Goal: Task Accomplishment & Management: Complete application form

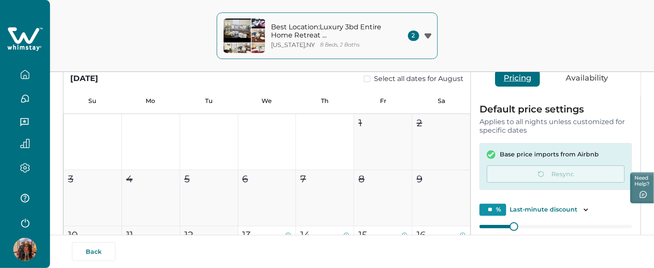
scroll to position [34, 0]
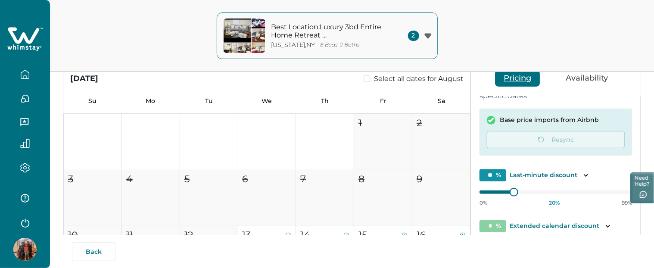
click at [33, 77] on button "button" at bounding box center [25, 74] width 36 height 17
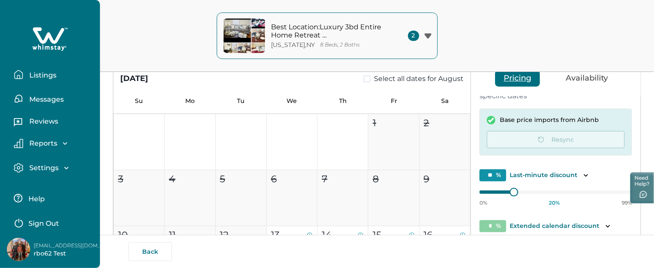
click at [33, 77] on p "Listings" at bounding box center [42, 75] width 30 height 9
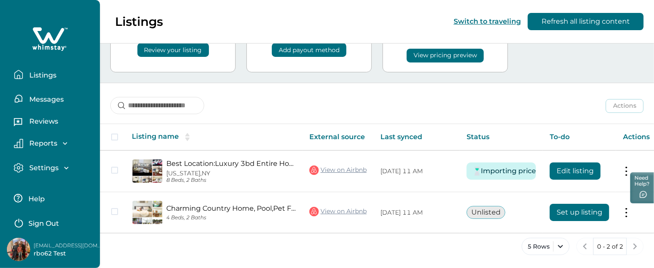
scroll to position [67, 0]
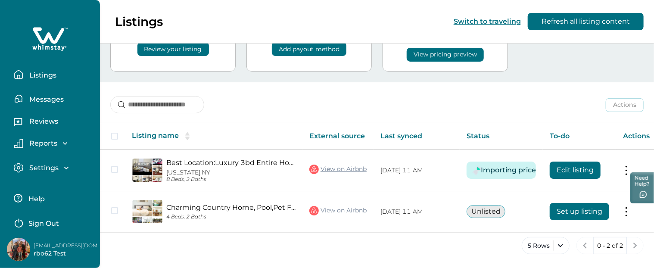
click at [83, 247] on p "[EMAIL_ADDRESS][DOMAIN_NAME]" at bounding box center [68, 245] width 69 height 9
copy p "[EMAIL_ADDRESS][DOMAIN_NAME]"
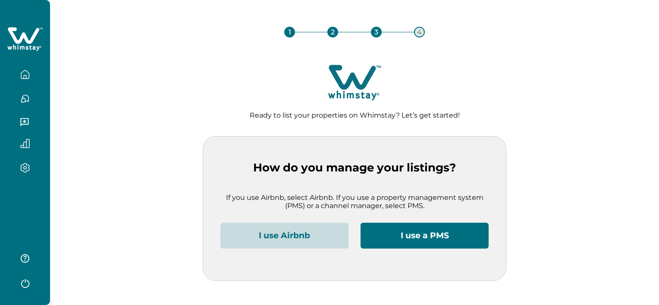
click at [291, 237] on button "I use Airbnb" at bounding box center [284, 236] width 128 height 26
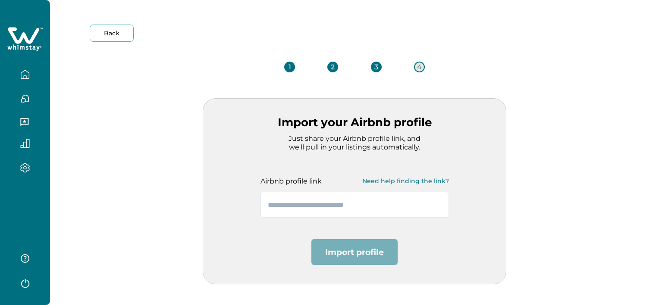
click at [358, 176] on div "Airbnb profile link Need help finding the link?" at bounding box center [354, 180] width 188 height 17
click at [356, 203] on input "text" at bounding box center [354, 205] width 188 height 26
paste input "**********"
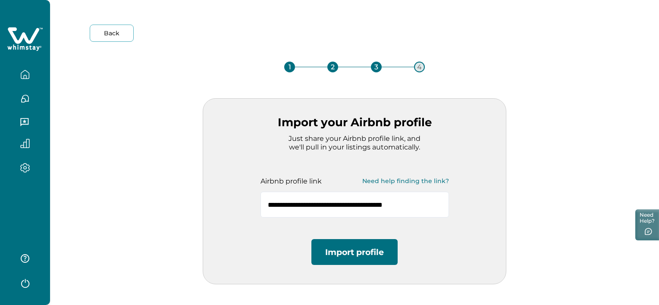
type input "**********"
click at [360, 260] on button "Import profile" at bounding box center [354, 252] width 86 height 26
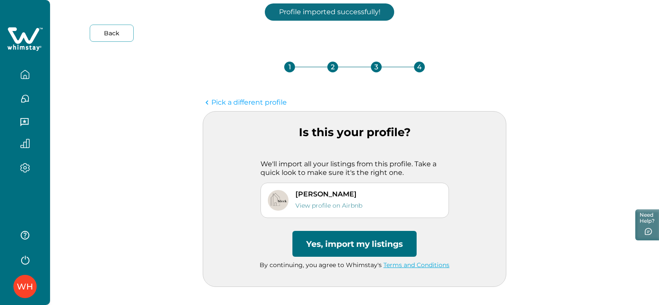
click at [360, 252] on button "Yes, import my listings" at bounding box center [354, 244] width 124 height 26
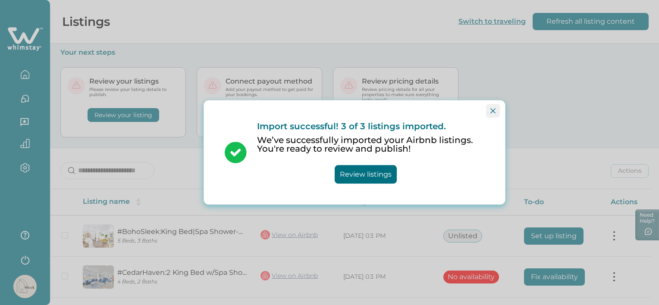
click at [488, 109] on button "Close" at bounding box center [493, 111] width 14 height 14
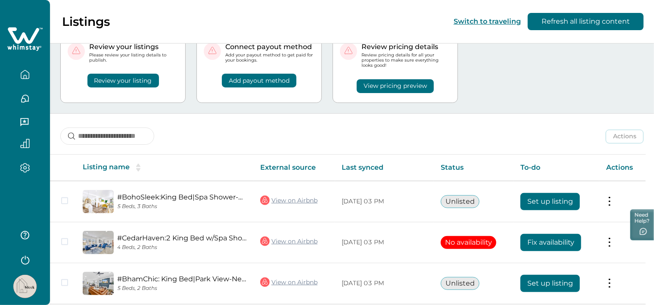
scroll to position [68, 0]
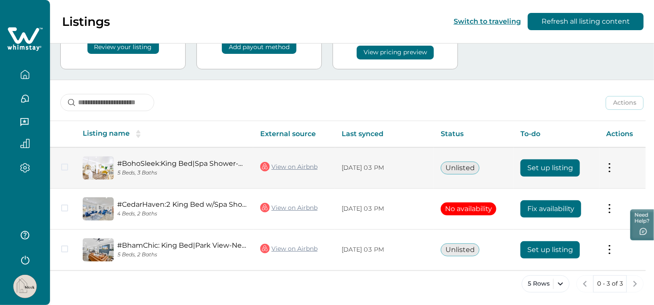
click at [543, 165] on button "Set up listing" at bounding box center [550, 167] width 59 height 17
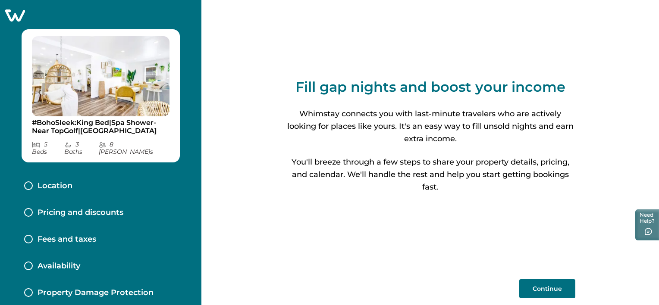
click at [559, 268] on button "Continue" at bounding box center [547, 288] width 56 height 19
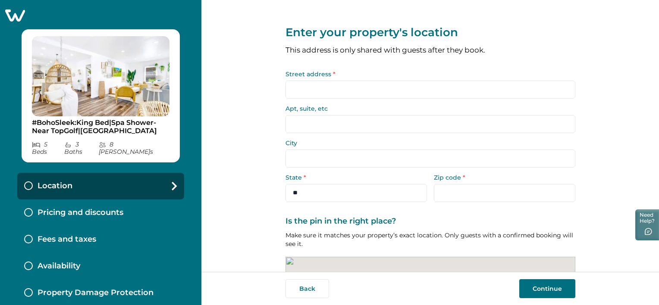
drag, startPoint x: 365, startPoint y: 86, endPoint x: 368, endPoint y: 93, distance: 7.5
click at [366, 86] on input "Street address *" at bounding box center [430, 90] width 290 height 18
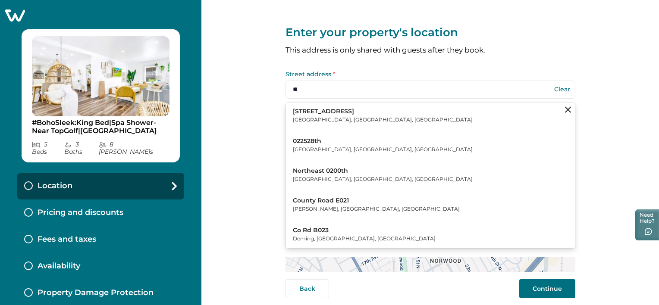
click at [371, 122] on button "025 N Ave Versailles, IL, USA" at bounding box center [430, 116] width 289 height 26
type input "*********"
type input "**********"
select select "**"
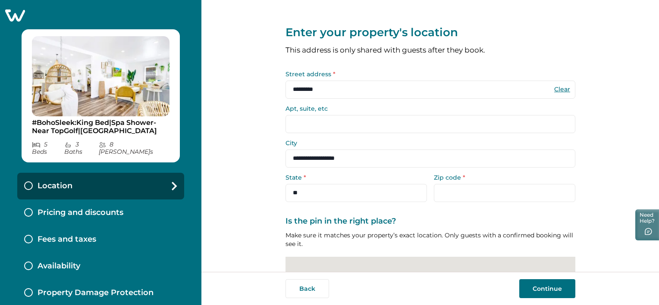
click at [538, 268] on button "Continue" at bounding box center [547, 288] width 56 height 19
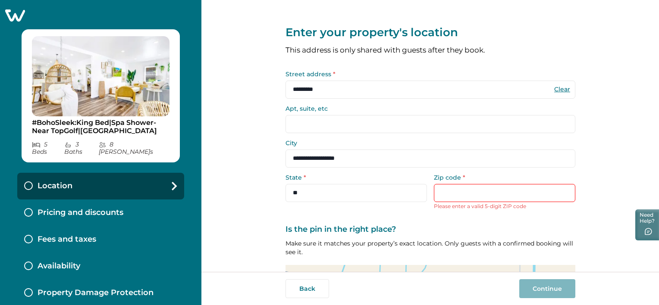
click at [468, 191] on input "Zip code *" at bounding box center [504, 193] width 141 height 18
click at [468, 193] on input "Zip code *" at bounding box center [504, 193] width 141 height 18
drag, startPoint x: 337, startPoint y: 95, endPoint x: 148, endPoint y: 93, distance: 188.4
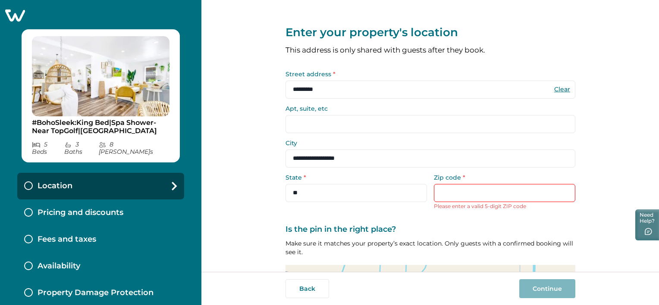
click at [148, 93] on div "**********" at bounding box center [329, 152] width 659 height 305
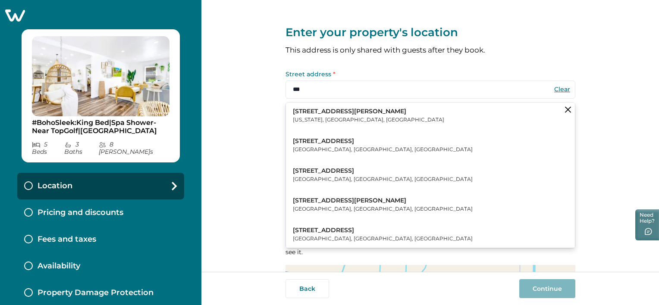
click at [386, 110] on button "[STREET_ADDRESS][PERSON_NAME][US_STATE]" at bounding box center [430, 116] width 289 height 26
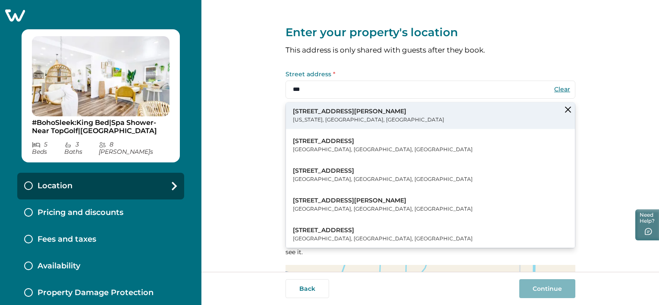
type input "**********"
type input "********"
select select "**"
type input "*****"
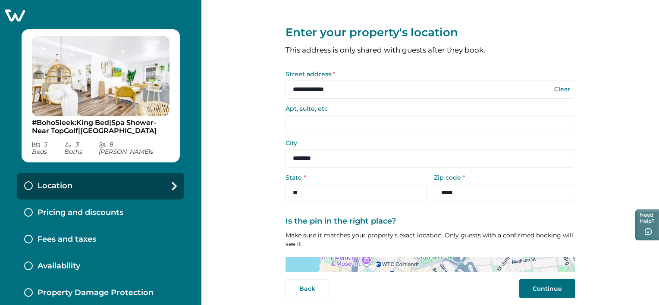
click at [563, 268] on button "Continue" at bounding box center [547, 288] width 56 height 19
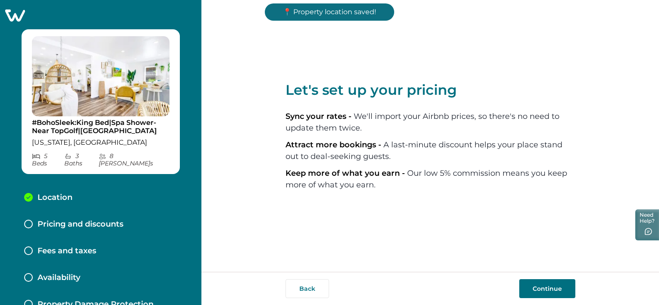
click at [563, 268] on button "Continue" at bounding box center [547, 288] width 56 height 19
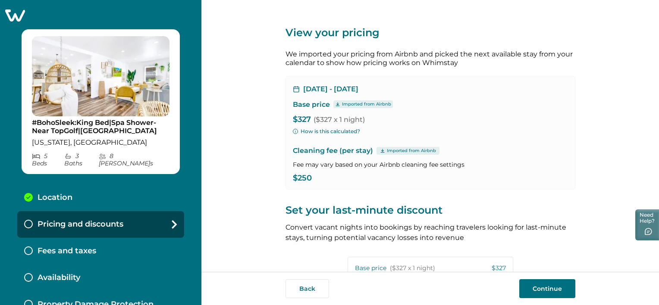
click at [563, 268] on button "Continue" at bounding box center [547, 288] width 56 height 19
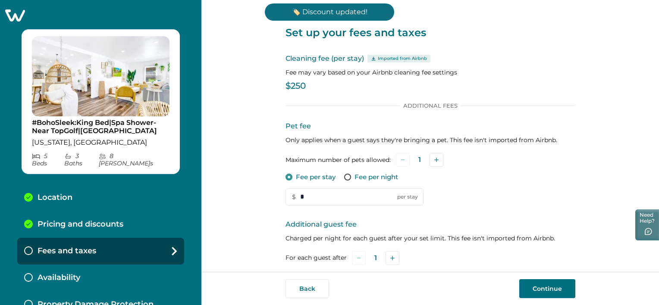
scroll to position [148, 0]
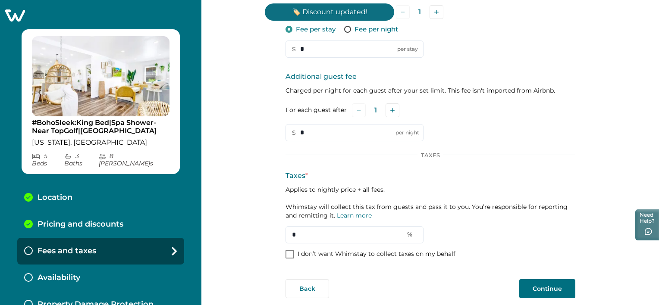
click at [394, 255] on p "I don’t want Whimstay to collect taxes on my behalf" at bounding box center [376, 254] width 158 height 9
click at [528, 268] on button "Continue" at bounding box center [547, 288] width 56 height 19
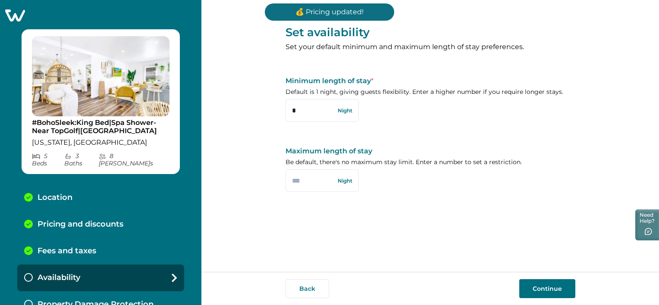
click at [528, 268] on button "Continue" at bounding box center [547, 288] width 56 height 19
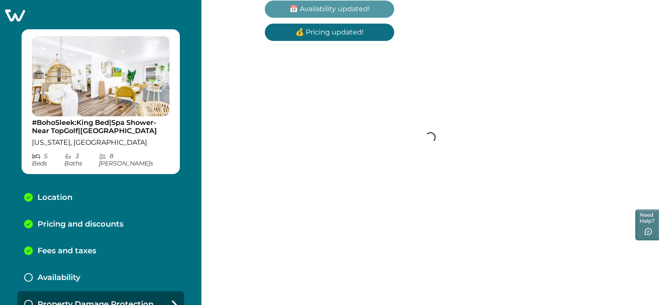
scroll to position [5, 0]
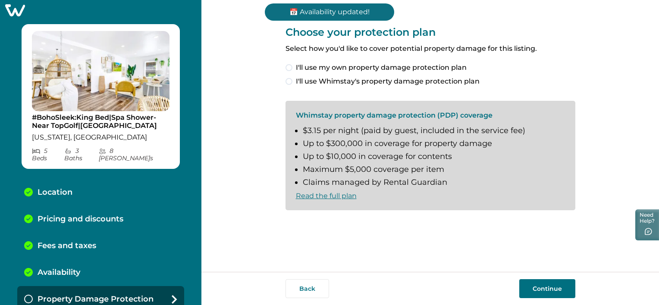
click at [378, 63] on span "I'll use my own property damage protection plan" at bounding box center [381, 68] width 171 height 10
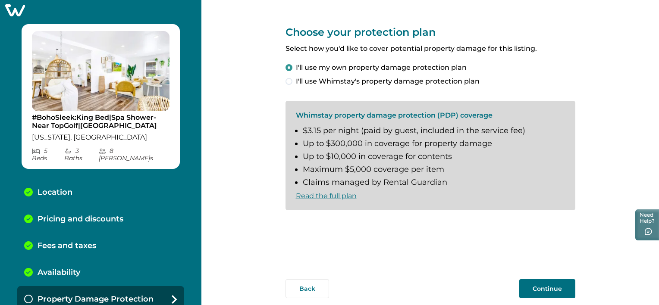
click at [557, 268] on button "Continue" at bounding box center [547, 288] width 56 height 19
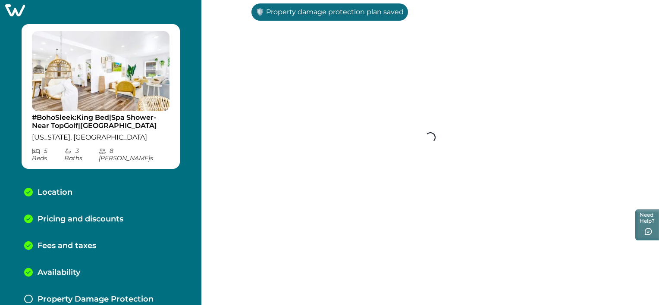
scroll to position [32, 0]
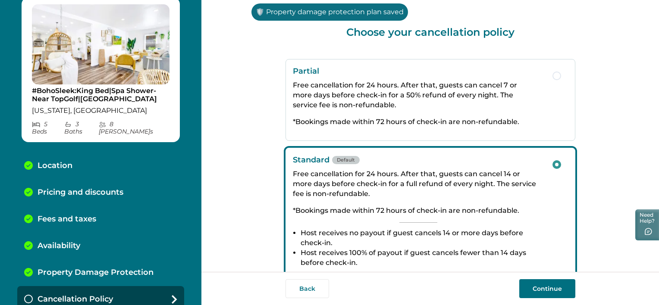
click at [557, 268] on button "Continue" at bounding box center [547, 288] width 56 height 19
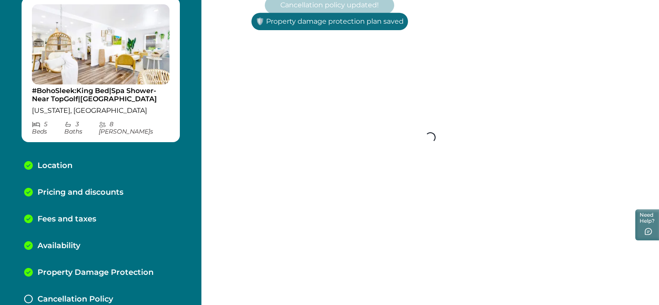
scroll to position [59, 0]
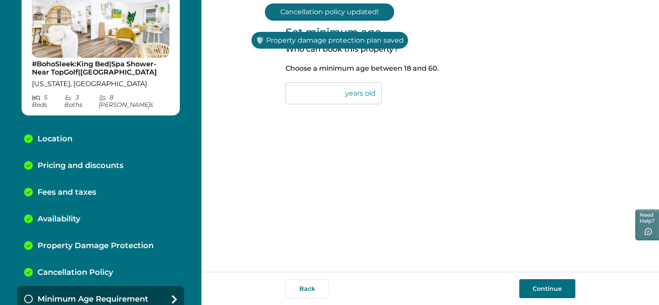
click at [557, 268] on button "Continue" at bounding box center [547, 288] width 56 height 19
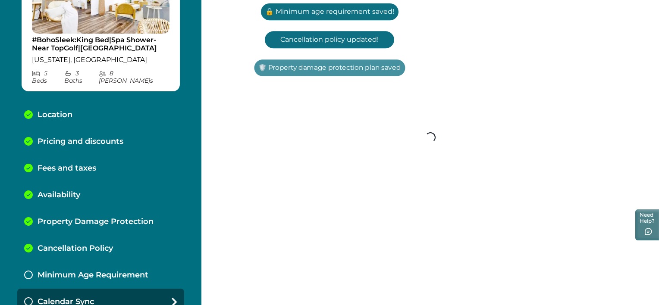
scroll to position [85, 0]
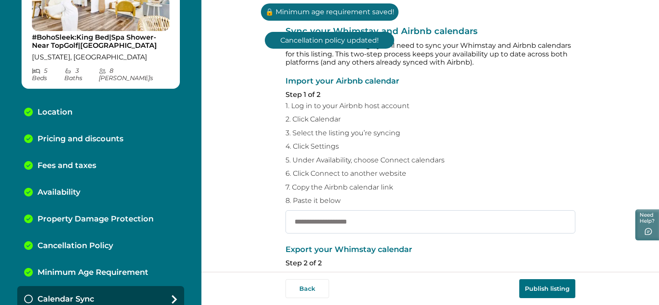
click at [436, 221] on input "text" at bounding box center [430, 221] width 290 height 23
paste input "**********"
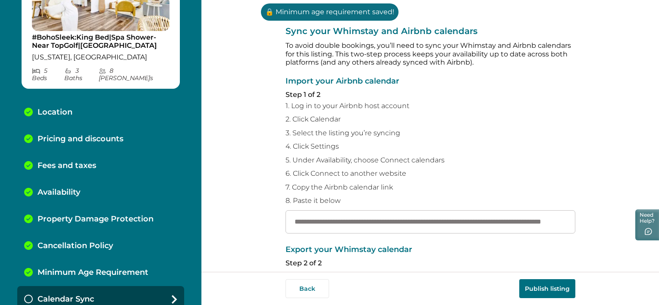
type input "**********"
click at [537, 268] on button "Publish listing" at bounding box center [547, 288] width 56 height 19
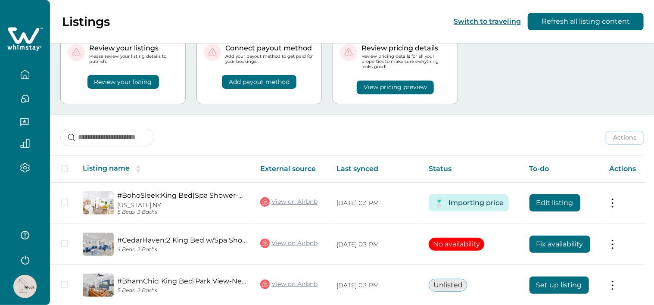
scroll to position [69, 0]
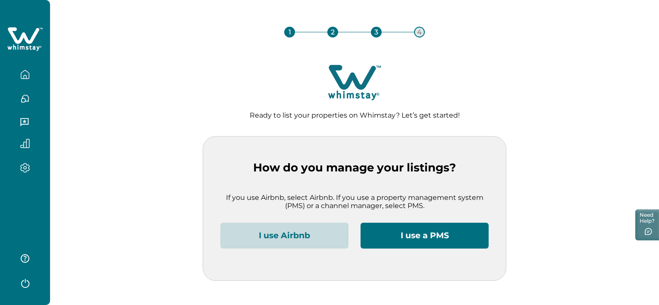
click at [261, 238] on button "I use Airbnb" at bounding box center [284, 236] width 128 height 26
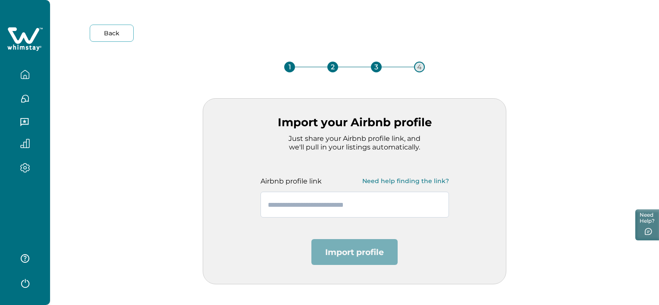
click at [332, 193] on input "text" at bounding box center [354, 205] width 188 height 26
paste input "**********"
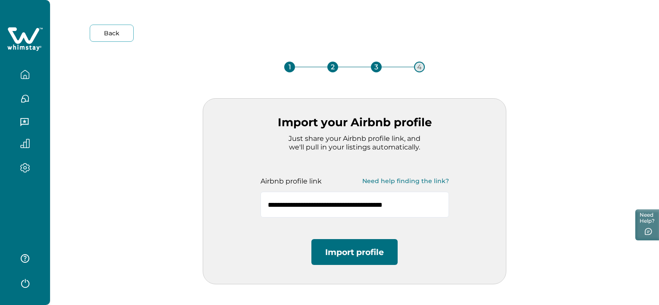
type input "**********"
click at [328, 244] on button "Import profile" at bounding box center [354, 252] width 86 height 26
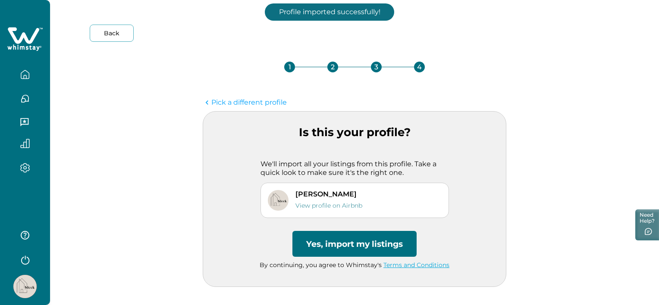
click at [328, 244] on button "Yes, import my listings" at bounding box center [354, 244] width 124 height 26
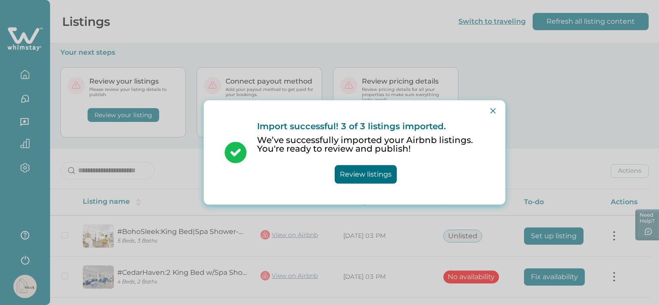
click at [537, 244] on div "Import successful! 3 of 3 listings imported. We’ve successfully imported your A…" at bounding box center [329, 152] width 659 height 305
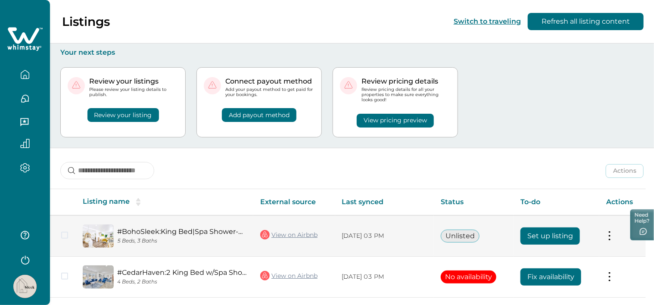
click at [574, 236] on button "Set up listing" at bounding box center [550, 236] width 59 height 17
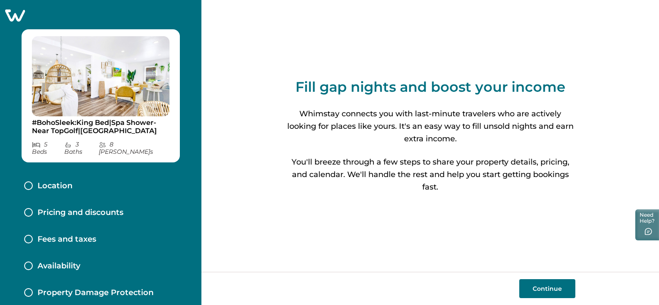
click at [539, 293] on button "Continue" at bounding box center [547, 288] width 56 height 19
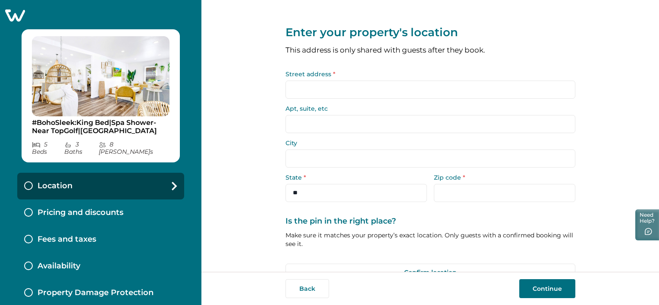
click at [539, 293] on button "Continue" at bounding box center [547, 288] width 56 height 19
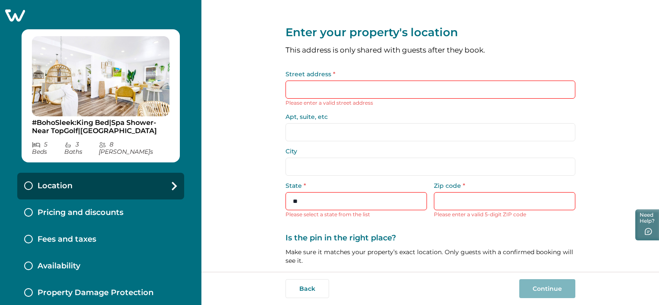
click at [313, 95] on input "Street address *" at bounding box center [430, 90] width 290 height 18
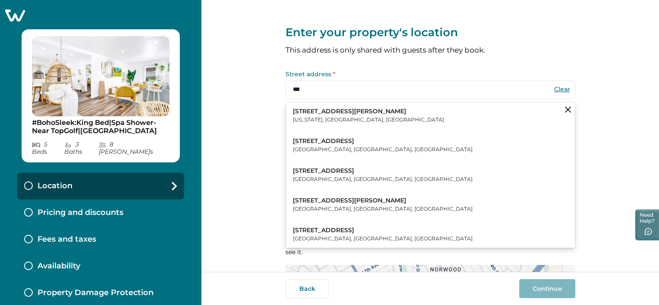
click at [353, 119] on button "[STREET_ADDRESS][PERSON_NAME][US_STATE]" at bounding box center [430, 116] width 289 height 26
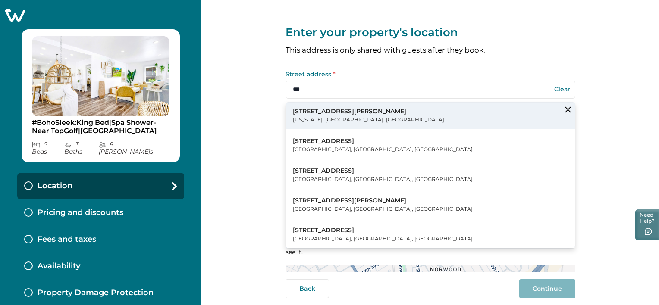
type input "**********"
type input "********"
select select "**"
type input "*****"
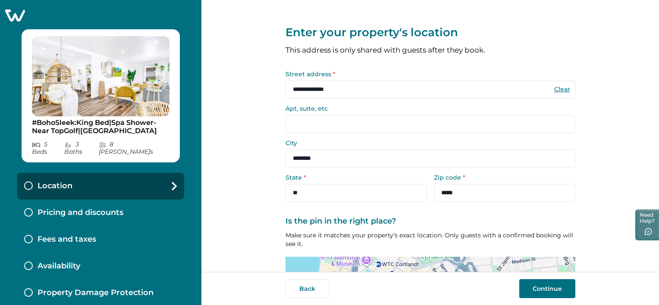
click at [537, 291] on button "Continue" at bounding box center [547, 288] width 56 height 19
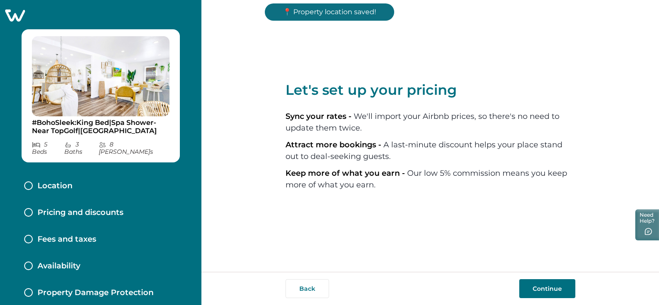
click at [537, 291] on button "Continue" at bounding box center [547, 288] width 56 height 19
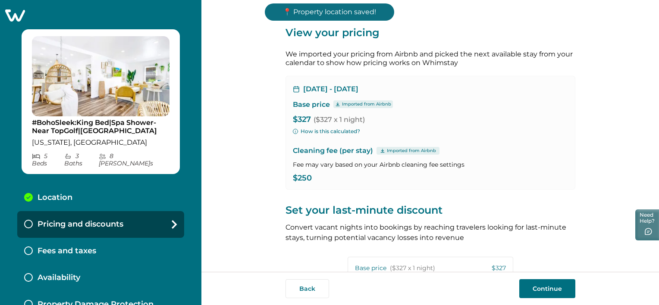
click at [537, 291] on button "Continue" at bounding box center [547, 288] width 56 height 19
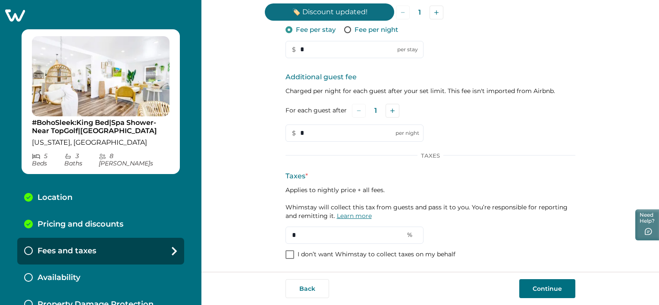
scroll to position [148, 0]
click at [294, 245] on div "Additional Fees Pet fee Only applies when a guest says they're bringing a pet. …" at bounding box center [430, 107] width 290 height 306
click at [294, 253] on label "I don’t want Whimstay to collect taxes on my behalf" at bounding box center [370, 254] width 170 height 9
click at [566, 290] on button "Continue" at bounding box center [547, 288] width 56 height 19
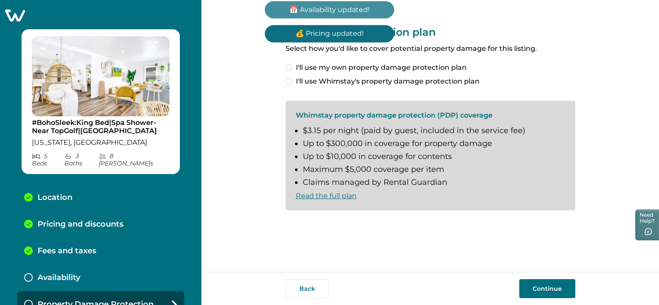
scroll to position [5, 0]
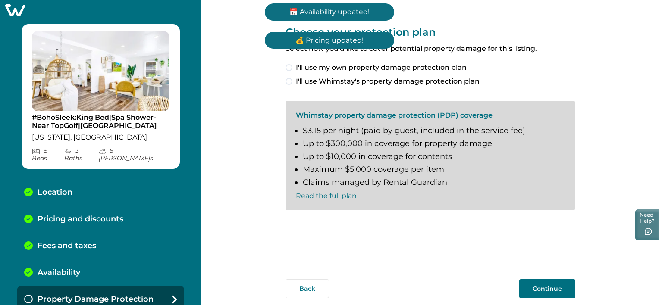
click at [391, 69] on span "I'll use my own property damage protection plan" at bounding box center [381, 68] width 171 height 10
click at [540, 293] on button "Continue" at bounding box center [547, 288] width 56 height 19
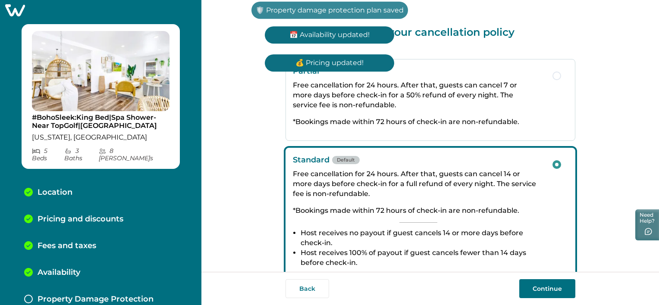
scroll to position [32, 0]
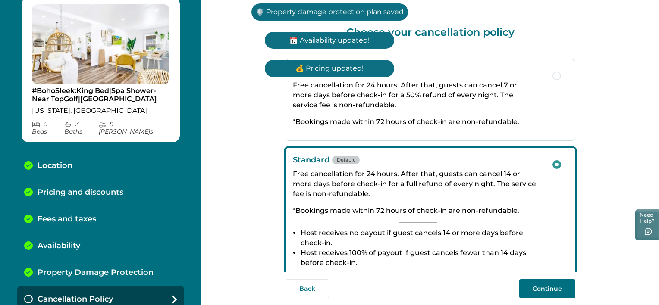
click at [540, 293] on button "Continue" at bounding box center [547, 288] width 56 height 19
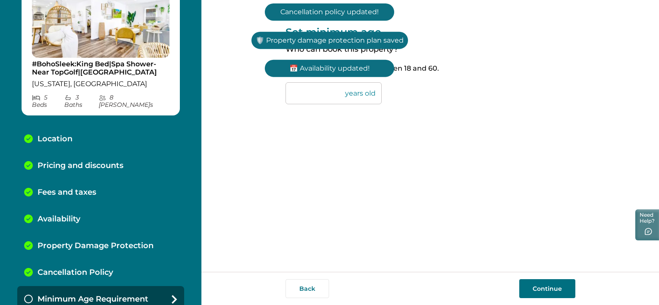
click at [540, 293] on button "Continue" at bounding box center [547, 288] width 56 height 19
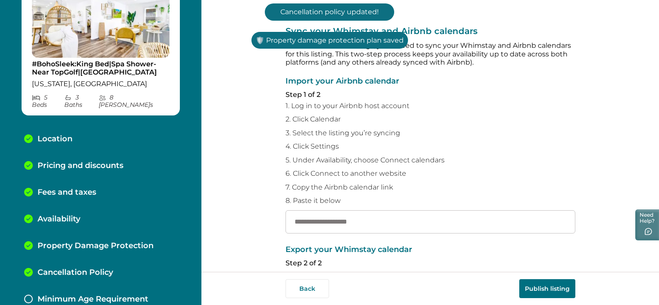
scroll to position [85, 0]
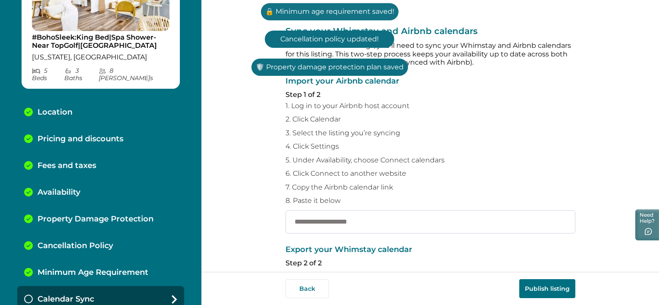
click at [384, 226] on input "text" at bounding box center [430, 221] width 290 height 23
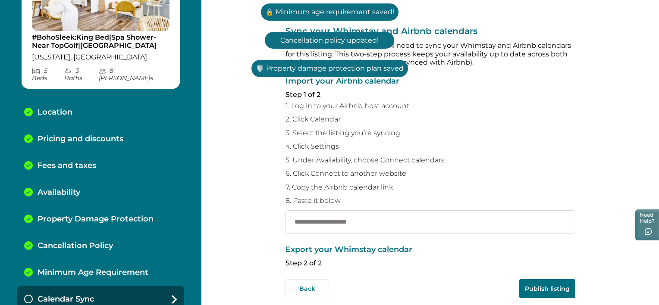
paste input "**********"
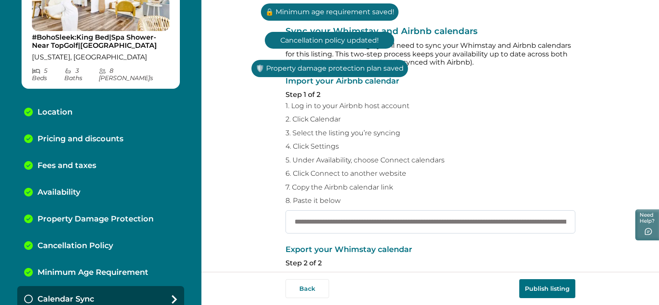
scroll to position [0, 1243]
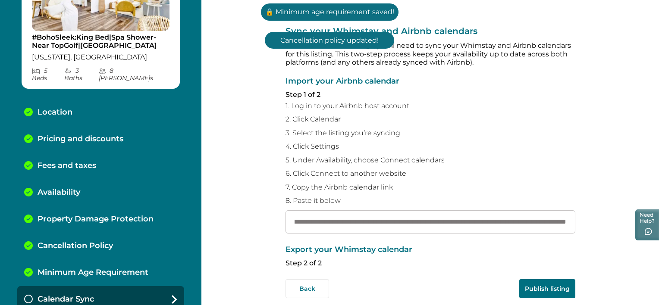
click at [537, 297] on button "Publish listing" at bounding box center [547, 288] width 56 height 19
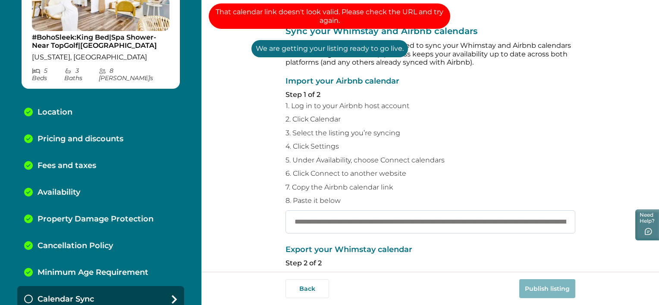
click at [373, 227] on input "**********" at bounding box center [430, 221] width 290 height 23
paste input "text"
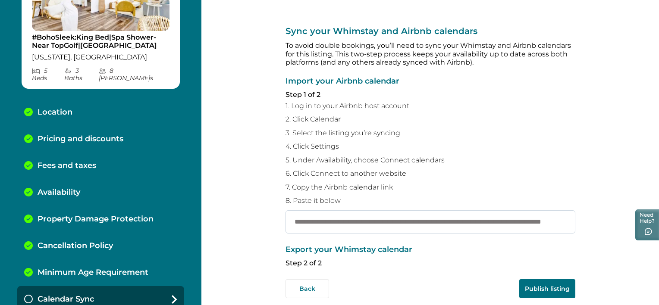
scroll to position [0, 90]
type input "**********"
click at [542, 284] on button "Publish listing" at bounding box center [547, 288] width 56 height 19
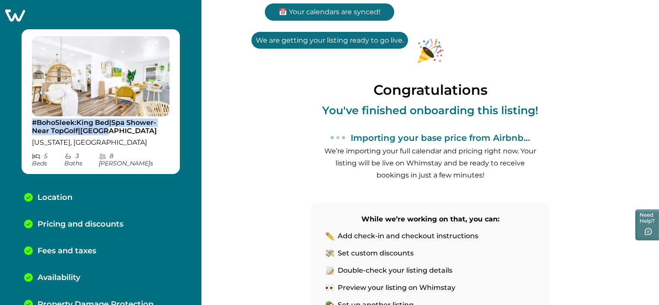
drag, startPoint x: 32, startPoint y: 121, endPoint x: 126, endPoint y: 134, distance: 95.0
click at [126, 134] on p "#BohoSleek:King Bed|Spa Shower-Near TopGolf|[GEOGRAPHIC_DATA]" at bounding box center [101, 127] width 138 height 17
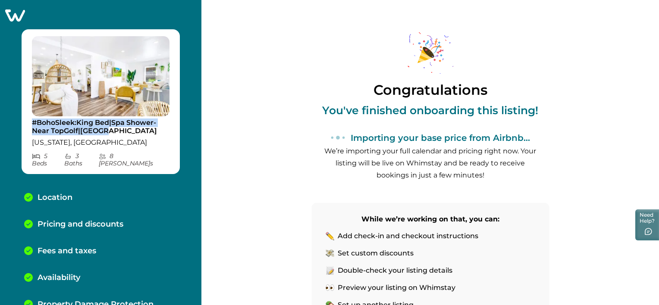
click at [21, 16] on icon at bounding box center [15, 15] width 20 height 12
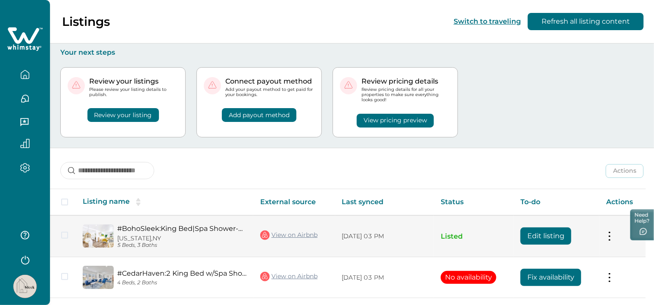
click at [531, 235] on button "Edit listing" at bounding box center [546, 236] width 51 height 17
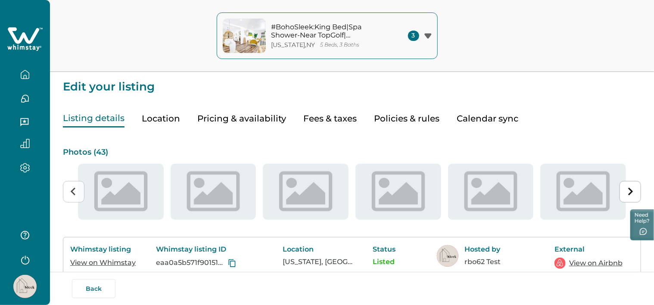
type input "**"
click at [235, 119] on button "Pricing & availability" at bounding box center [241, 119] width 89 height 18
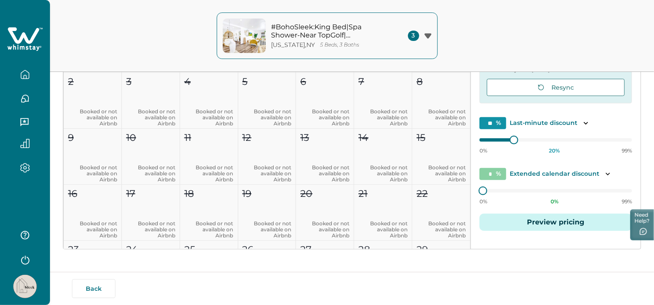
scroll to position [174, 0]
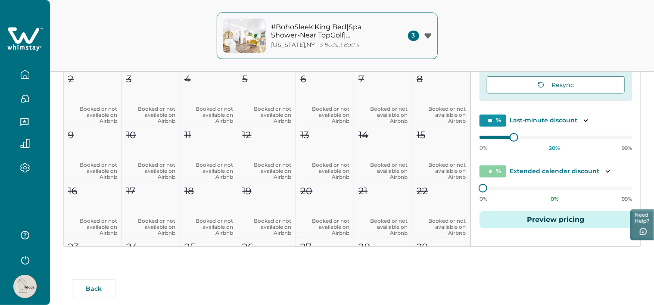
click at [531, 198] on div "0% 0 % 99%" at bounding box center [556, 192] width 153 height 22
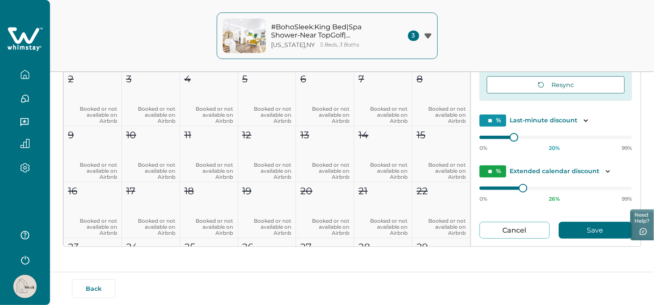
click at [563, 231] on button "Save" at bounding box center [595, 230] width 73 height 17
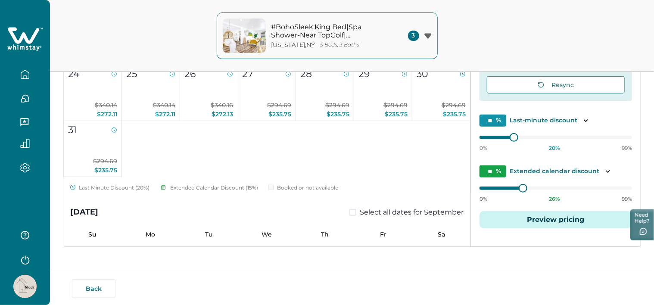
scroll to position [172, 0]
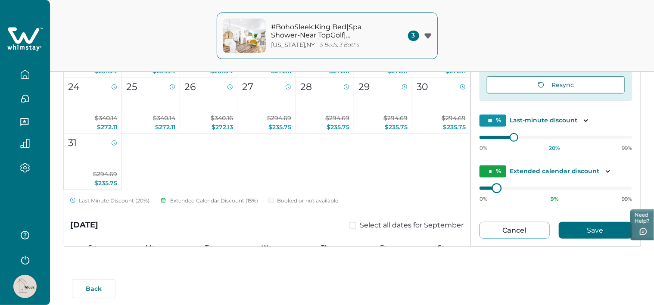
type input "*"
click at [492, 191] on div at bounding box center [495, 189] width 8 height 8
click at [582, 225] on button "Save" at bounding box center [595, 230] width 73 height 17
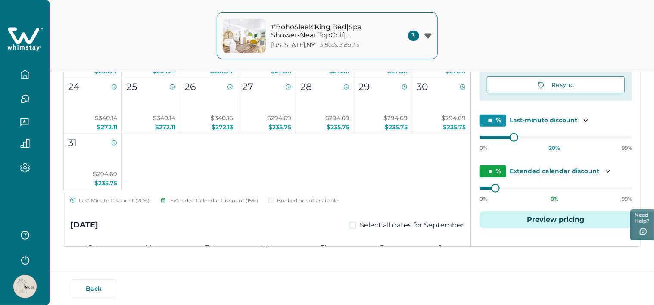
click at [24, 72] on icon "button" at bounding box center [24, 74] width 9 height 9
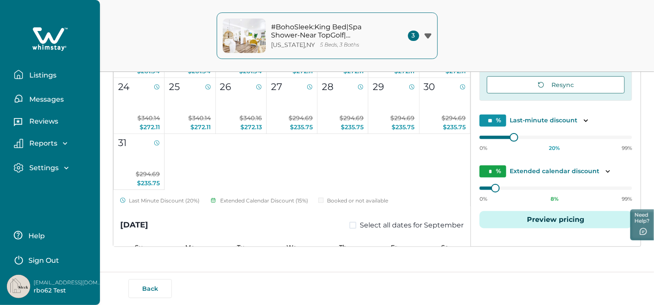
click at [24, 72] on button "Listings" at bounding box center [53, 74] width 79 height 17
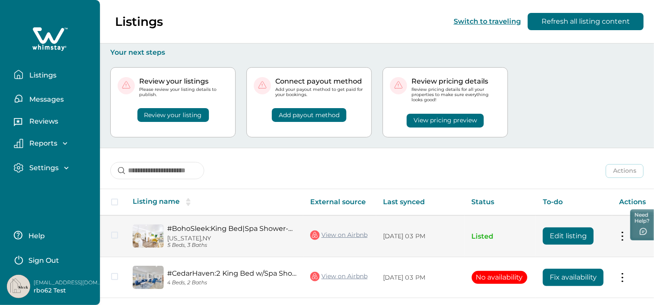
click at [572, 242] on button "Edit listing" at bounding box center [568, 236] width 51 height 17
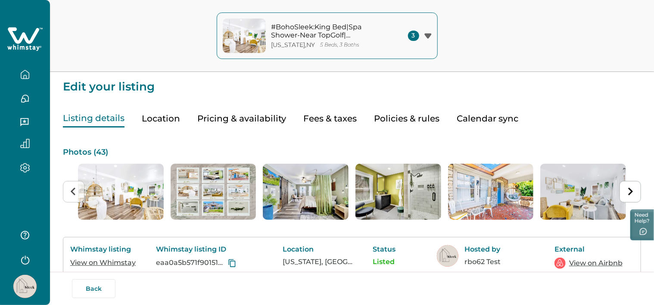
click at [322, 50] on div "#BohoSleek:King Bed|Spa Shower-Near TopGolf|[GEOGRAPHIC_DATA][US_STATE] , [GEOG…" at bounding box center [305, 36] width 165 height 34
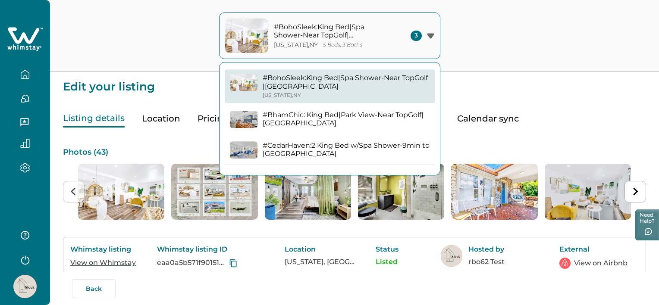
click at [310, 117] on p "#BhamChic: King Bed|Park View-Near TopGolf|[GEOGRAPHIC_DATA]" at bounding box center [346, 119] width 167 height 17
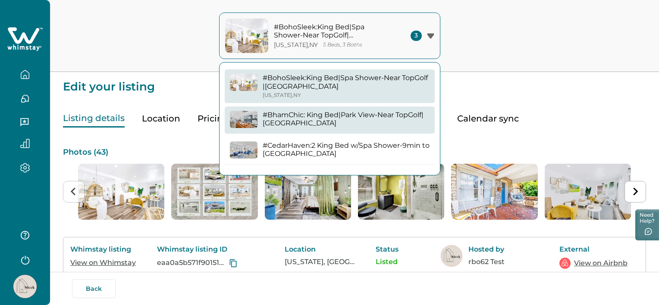
type input "*"
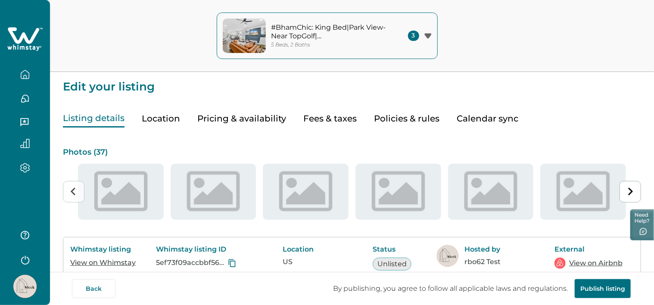
type input "**"
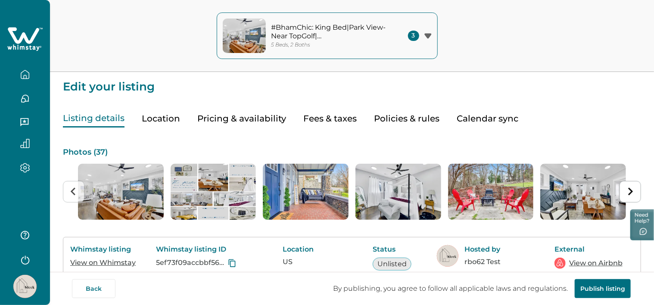
click at [250, 111] on button "Pricing & availability" at bounding box center [241, 119] width 89 height 18
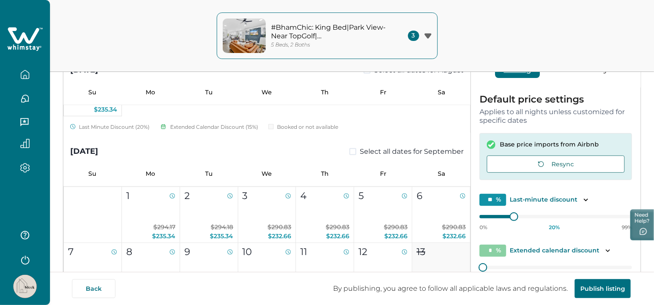
scroll to position [415, 0]
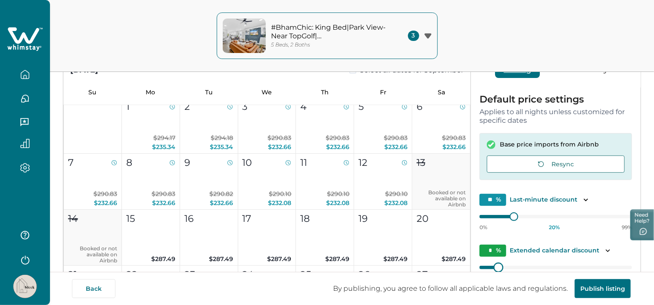
type input "*"
click at [492, 268] on div at bounding box center [495, 267] width 8 height 8
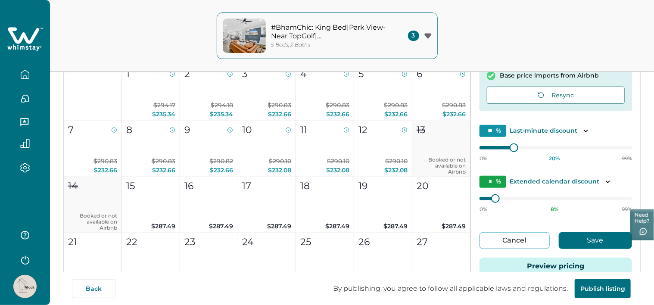
scroll to position [128, 0]
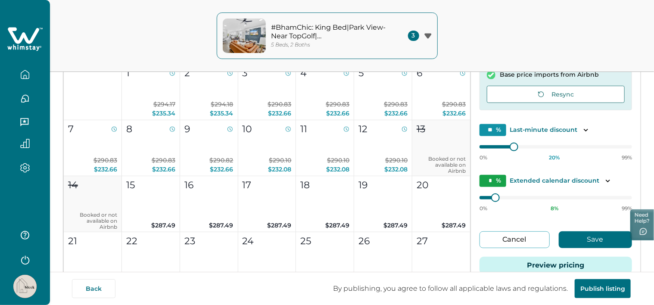
click at [576, 236] on button "Save" at bounding box center [595, 239] width 73 height 17
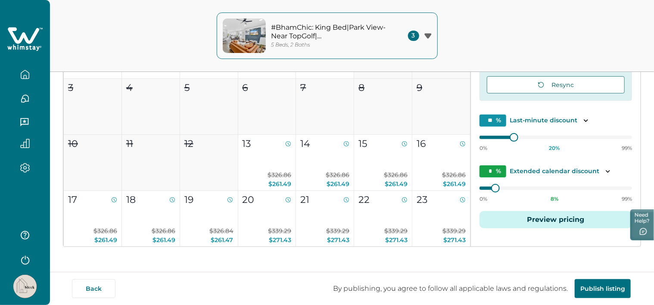
scroll to position [0, 0]
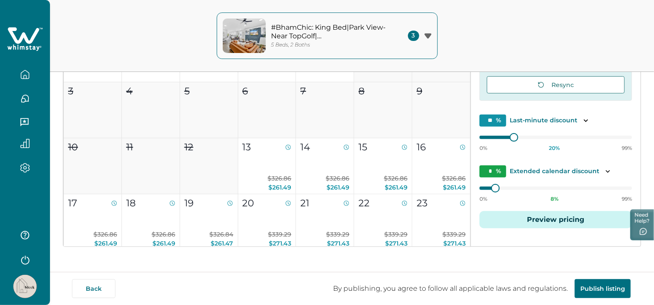
click at [336, 40] on p "#BhamChic: King Bed|Park View-Near TopGolf|[GEOGRAPHIC_DATA]" at bounding box center [330, 31] width 116 height 17
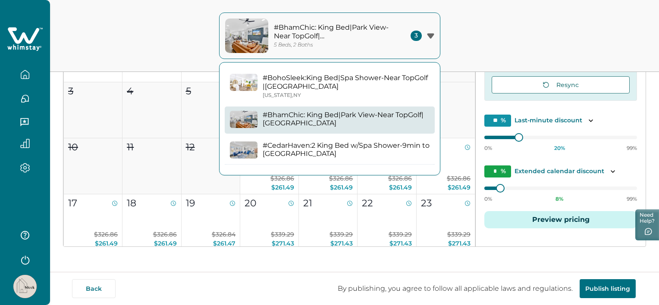
click at [325, 140] on button "#CedarHaven:2 King Bed w/Spa Shower-9min to [GEOGRAPHIC_DATA]" at bounding box center [330, 150] width 210 height 27
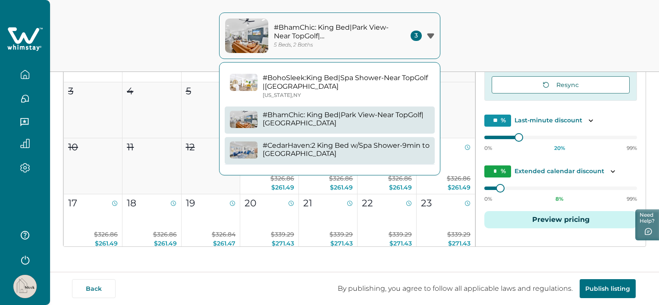
type input "*"
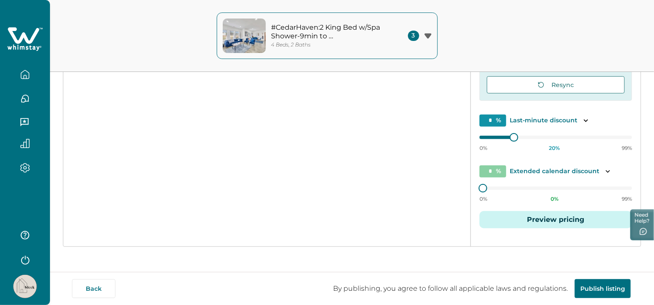
type input "**"
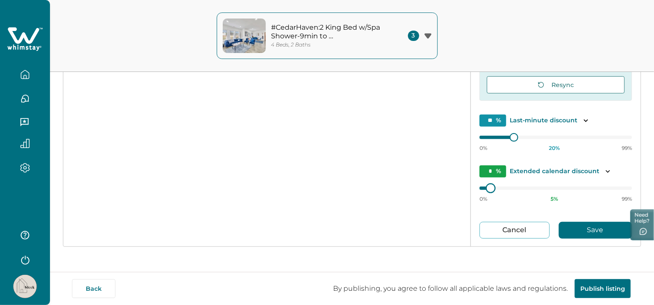
scroll to position [38, 0]
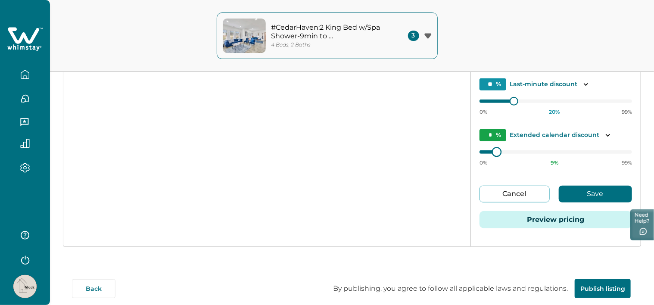
type input "*"
click at [491, 190] on div "Default price settings Applies to all nights unless customized for specific dat…" at bounding box center [556, 109] width 170 height 277
click at [574, 188] on button "Save" at bounding box center [595, 194] width 73 height 17
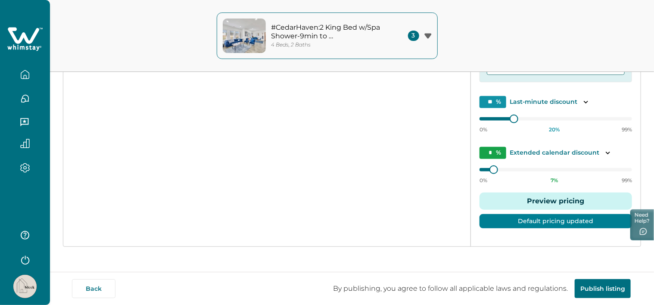
scroll to position [1, 0]
